Goal: Transaction & Acquisition: Purchase product/service

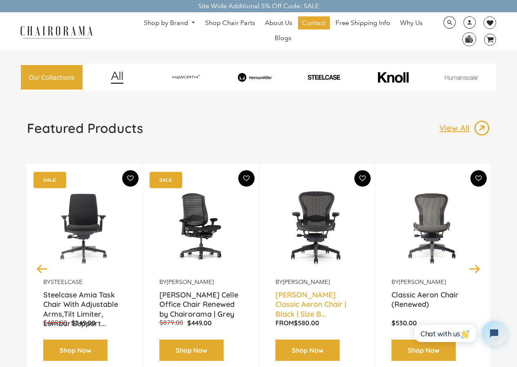
click at [286, 292] on link "[PERSON_NAME] Classic Aeron Chair | Black | Size B..." at bounding box center [317, 300] width 83 height 20
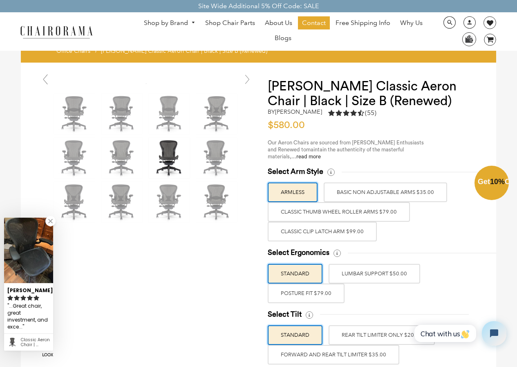
click at [28, 26] on div "Close dialog Exclusive Offer: Enjoy 10% Off! Get Your Coupon Code Now. Sign up …" at bounding box center [258, 182] width 517 height 367
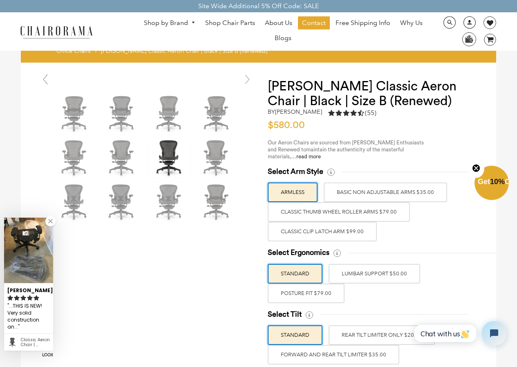
click at [463, 22] on link at bounding box center [468, 26] width 20 height 8
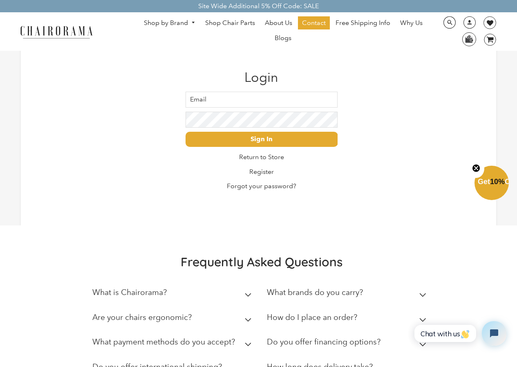
click at [407, 315] on summary "How do I place an order?" at bounding box center [348, 319] width 163 height 25
